Goal: Task Accomplishment & Management: Manage account settings

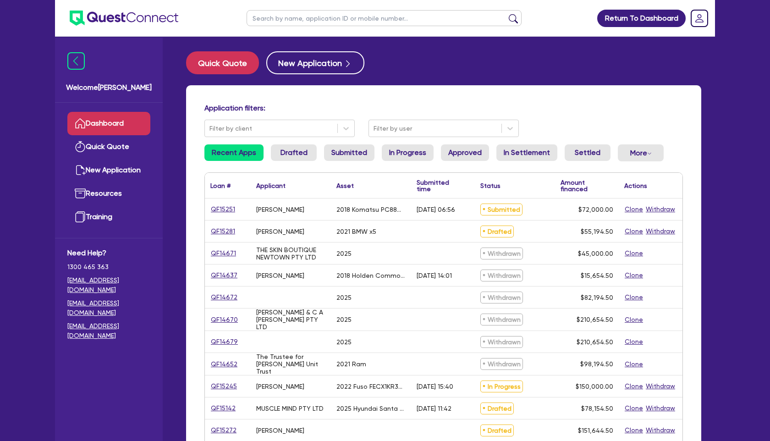
click at [310, 17] on input "text" at bounding box center [383, 18] width 275 height 16
paste input "HAVANA SKIN"
type input "HAVANA SKIN"
click at [506, 14] on button "submit" at bounding box center [513, 20] width 15 height 13
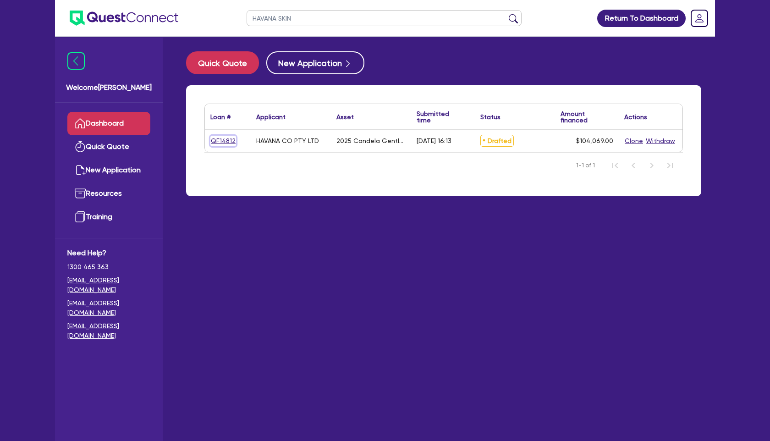
click at [220, 138] on link "QF14812" at bounding box center [223, 141] width 26 height 11
select select "TERTIARY_ASSETS"
select select "BEAUTY_EQUIPMENT"
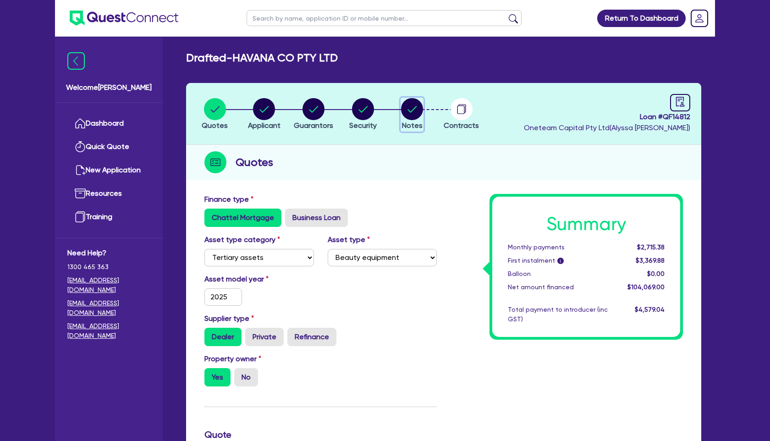
click at [416, 103] on circle "button" at bounding box center [412, 109] width 22 height 22
select select "Other"
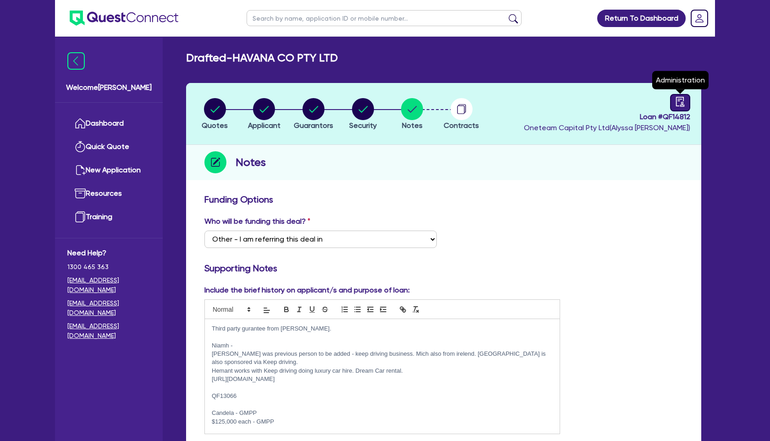
click at [677, 104] on icon "audit" at bounding box center [680, 102] width 10 height 10
select select "DRAFTED_AMENDED"
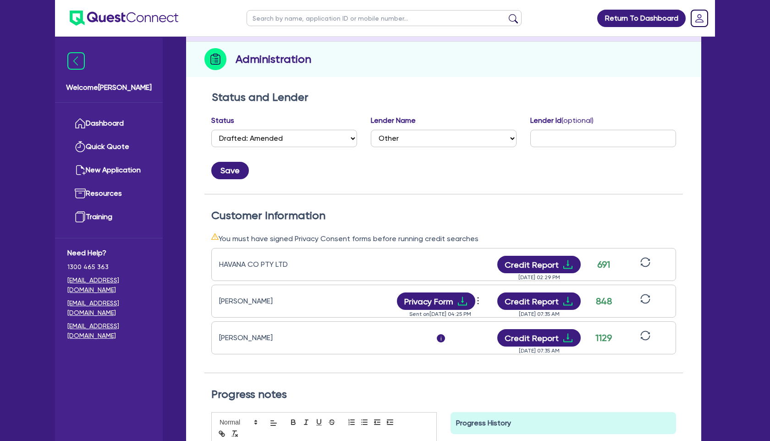
scroll to position [107, 0]
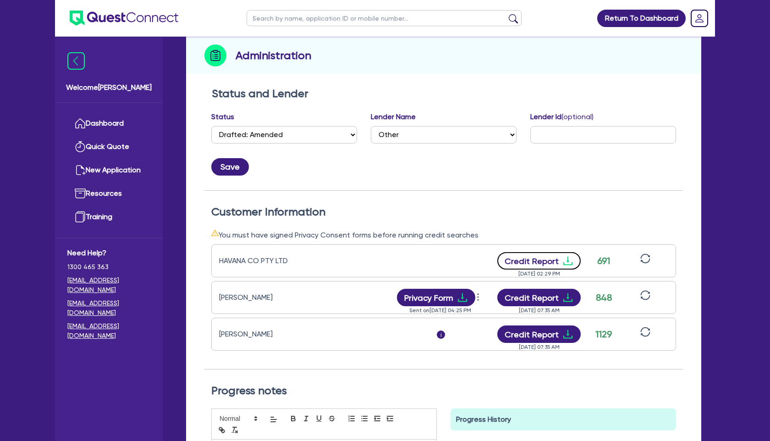
click at [543, 259] on button "Credit Report" at bounding box center [539, 260] width 84 height 17
click at [547, 333] on button "Credit Report" at bounding box center [539, 333] width 84 height 17
click at [461, 134] on select "Select AAMF AFS Alex Bank Angle Finance Azora Banjo BigStone BOQ Finance Brande…" at bounding box center [444, 134] width 146 height 17
select select "Quest Finance - Bill & Collect"
click at [371, 126] on select "Select AAMF AFS Alex Bank Angle Finance Azora Banjo BigStone BOQ Finance Brande…" at bounding box center [444, 134] width 146 height 17
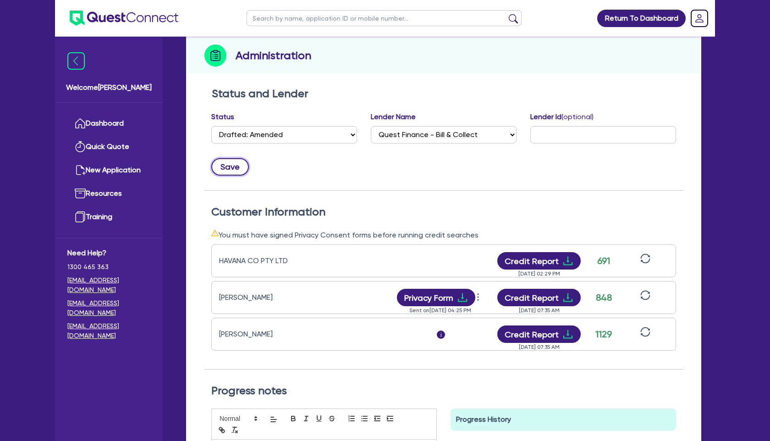
click at [240, 165] on button "Save" at bounding box center [230, 166] width 38 height 17
click at [116, 123] on link "Dashboard" at bounding box center [108, 123] width 83 height 23
